Goal: Transaction & Acquisition: Book appointment/travel/reservation

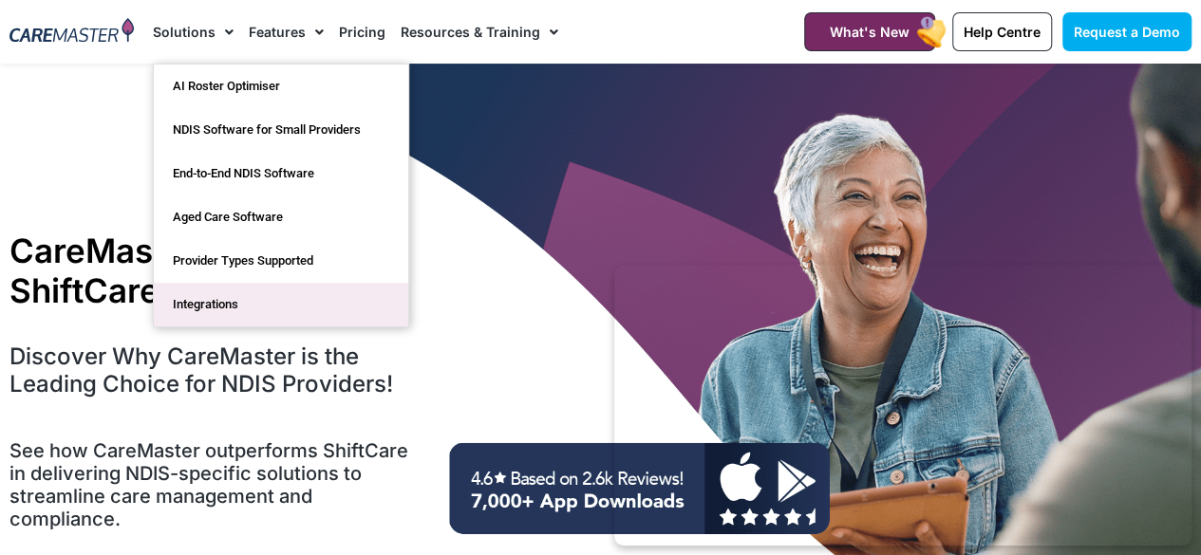
click at [207, 305] on link "Integrations" at bounding box center [281, 305] width 254 height 44
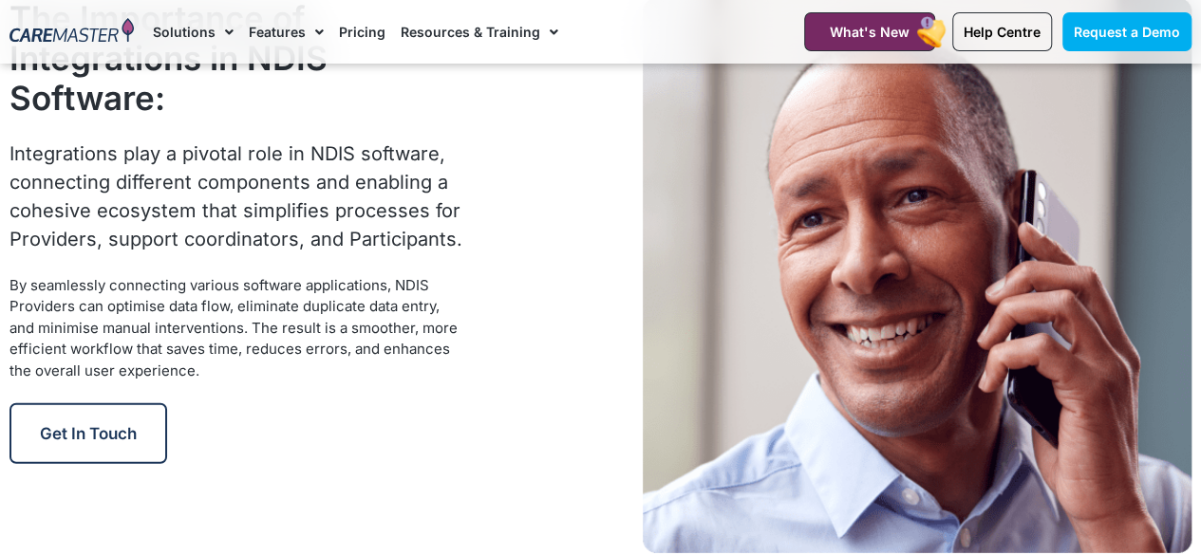
scroll to position [2562, 0]
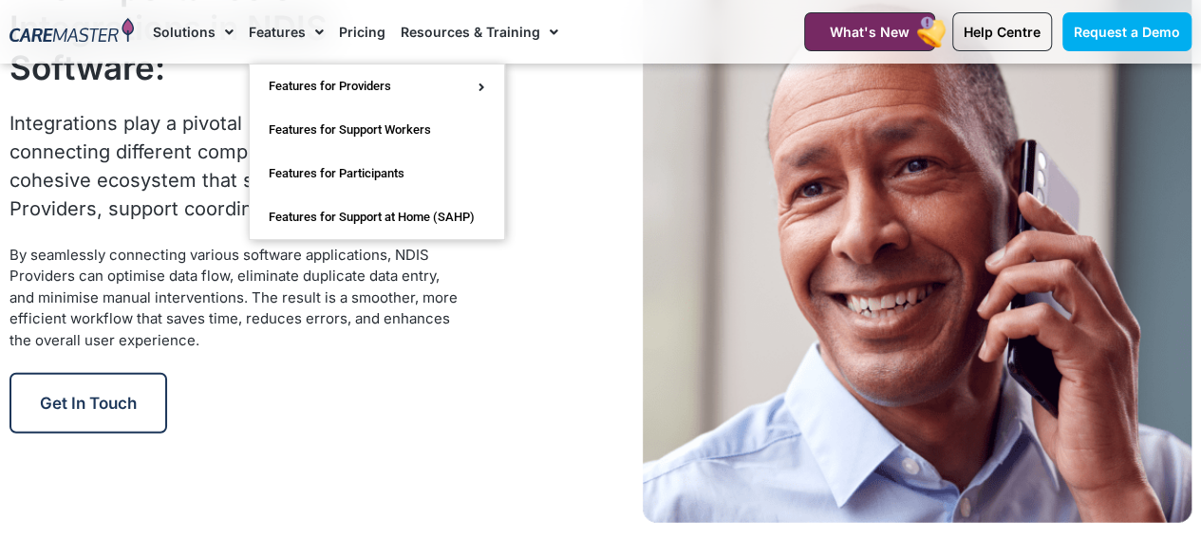
click at [306, 28] on span "Menu" at bounding box center [315, 32] width 18 height 32
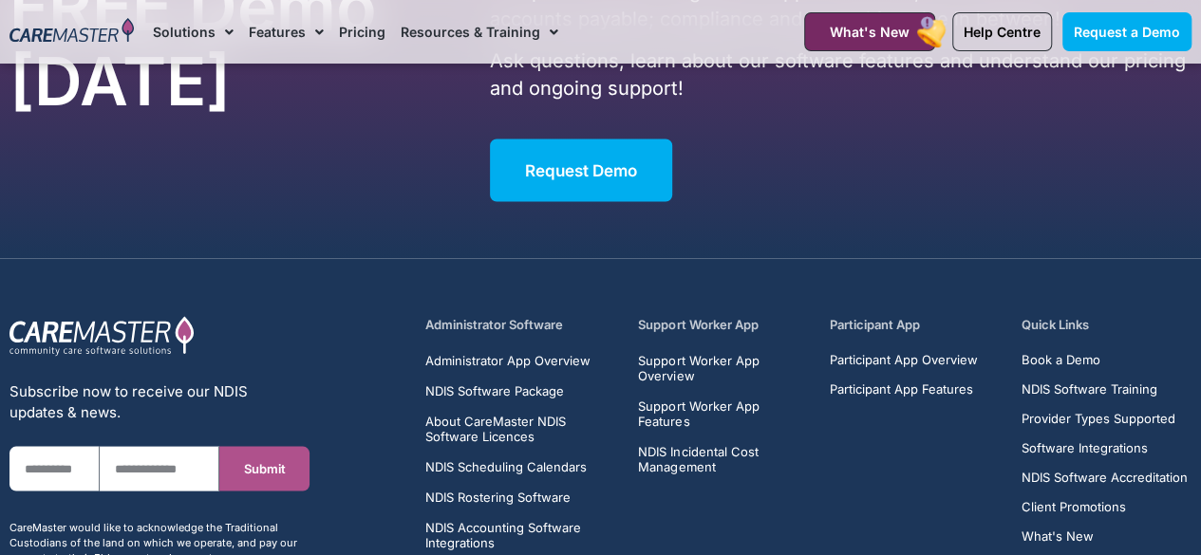
scroll to position [9016, 0]
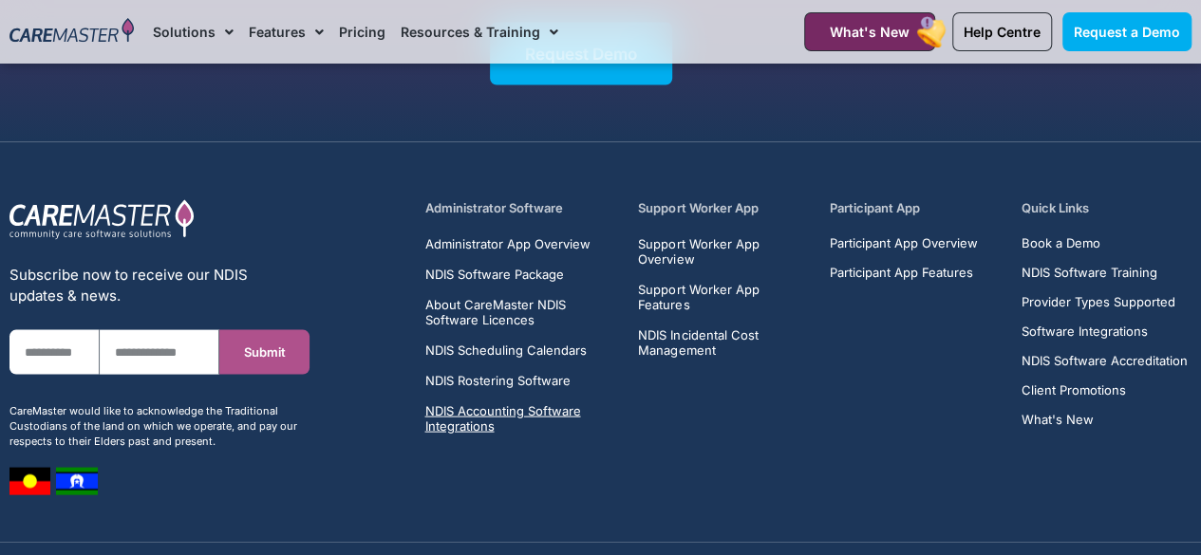
click at [461, 422] on span "NDIS Accounting Software Integrations" at bounding box center [520, 418] width 192 height 30
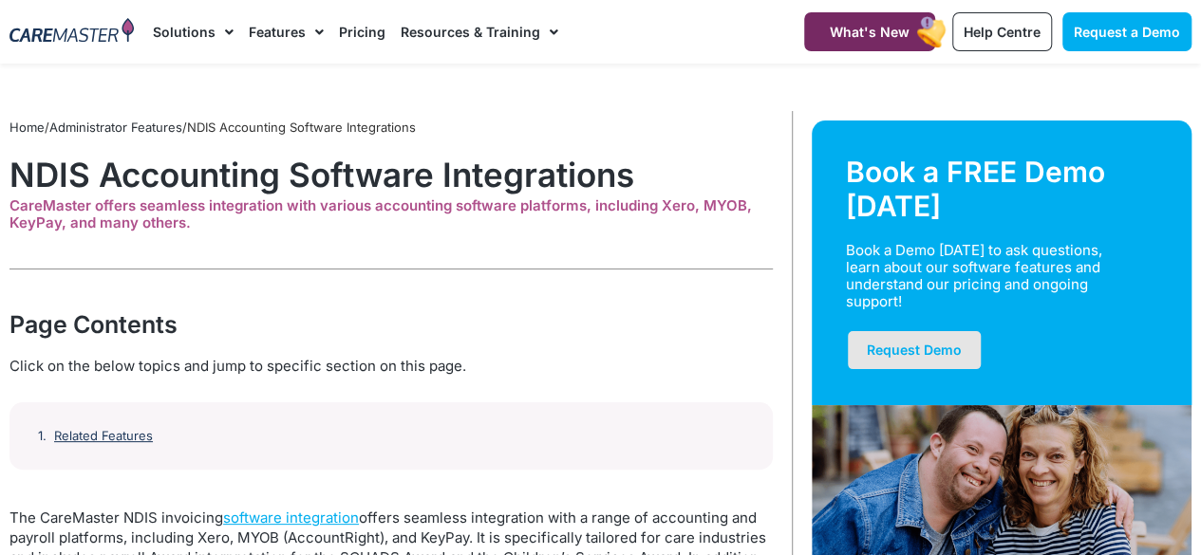
click at [903, 351] on span "Request Demo" at bounding box center [913, 350] width 95 height 16
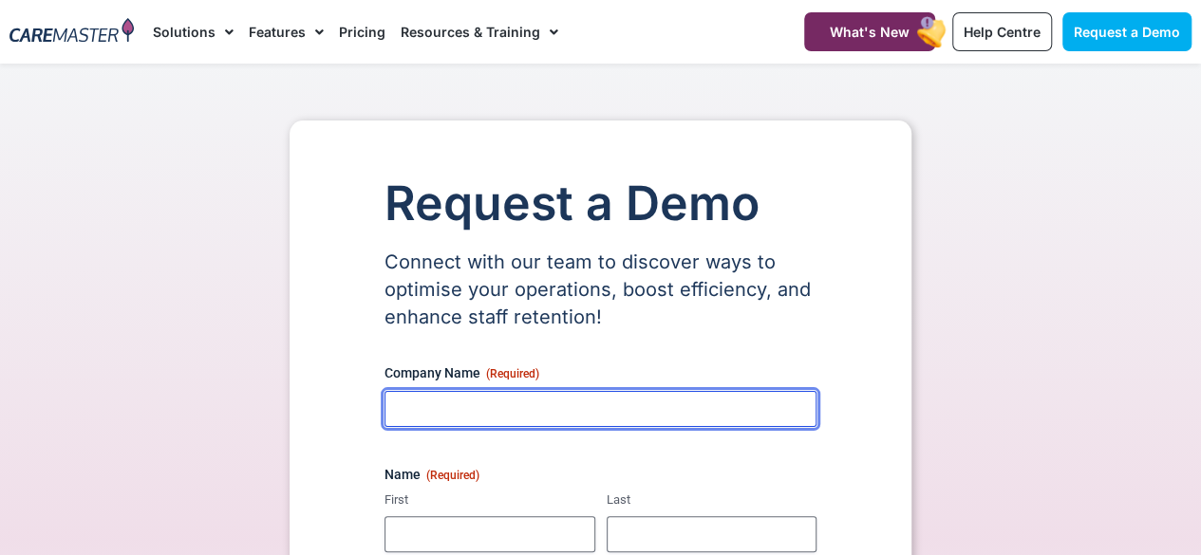
click at [438, 417] on input "Company Name (Required)" at bounding box center [600, 409] width 432 height 36
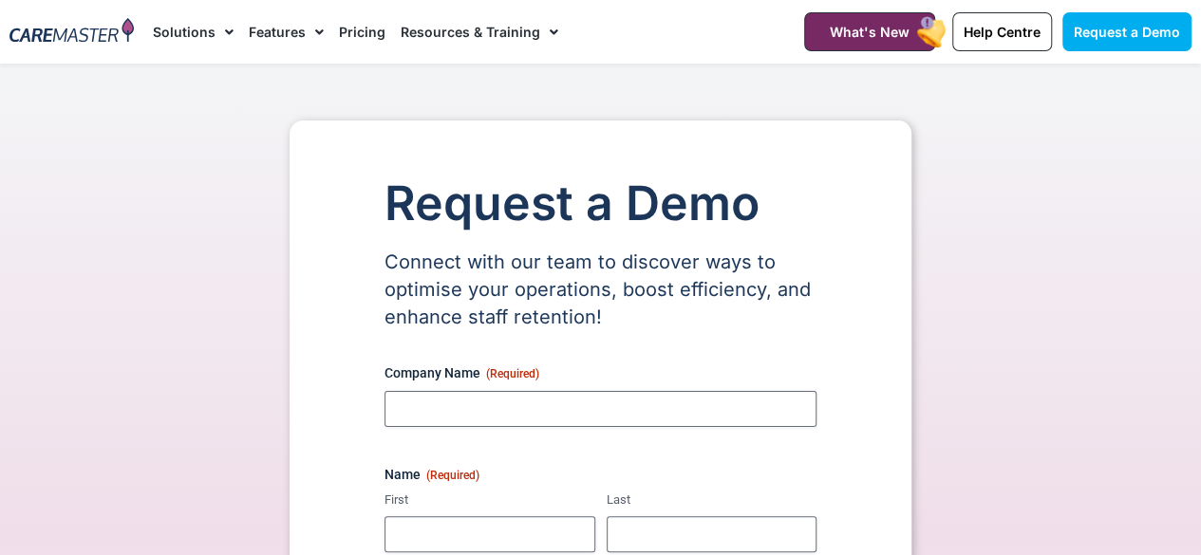
click at [364, 28] on link "Pricing" at bounding box center [362, 32] width 47 height 64
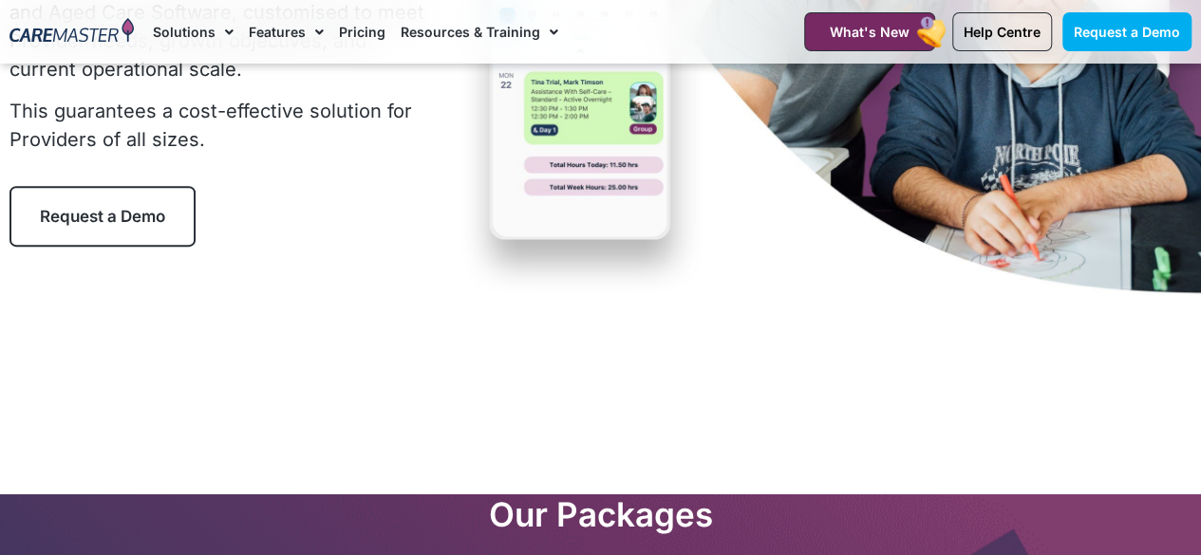
scroll to position [190, 0]
